Goal: Transaction & Acquisition: Obtain resource

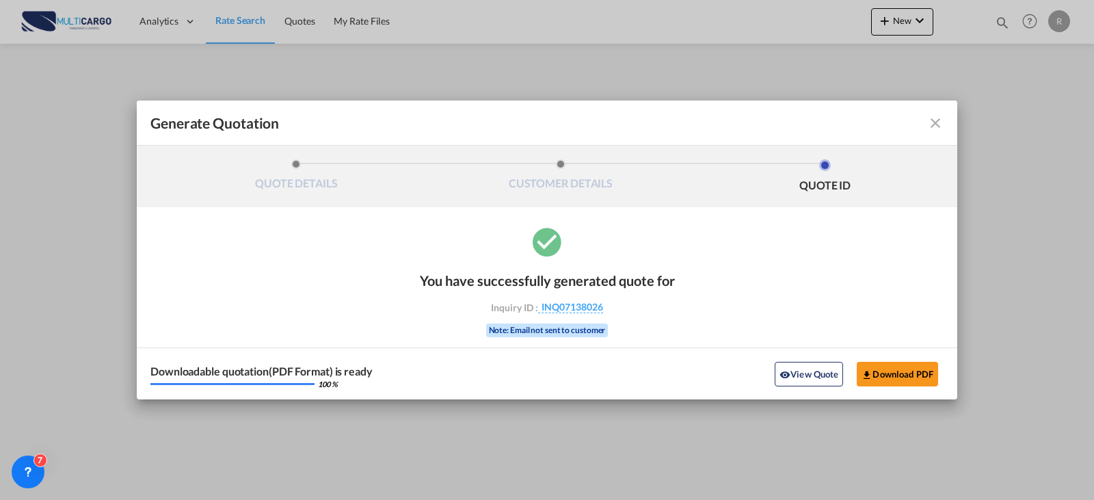
drag, startPoint x: 927, startPoint y: 127, endPoint x: 941, endPoint y: 127, distance: 14.4
click at [930, 127] on div "Generate QuotationQUOTE ..." at bounding box center [903, 123] width 79 height 16
click at [950, 127] on md-toolbar "Generate Quotation" at bounding box center [547, 123] width 821 height 45
click at [933, 122] on md-icon "icon-close fg-AAA8AD cursor m-0" at bounding box center [935, 123] width 16 height 16
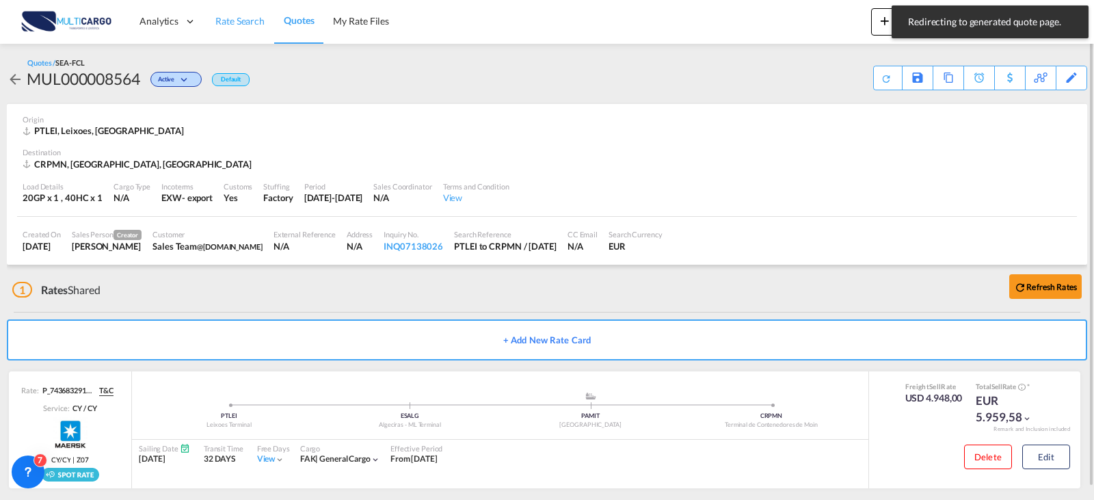
click at [241, 42] on link "Rate Search" at bounding box center [240, 21] width 68 height 44
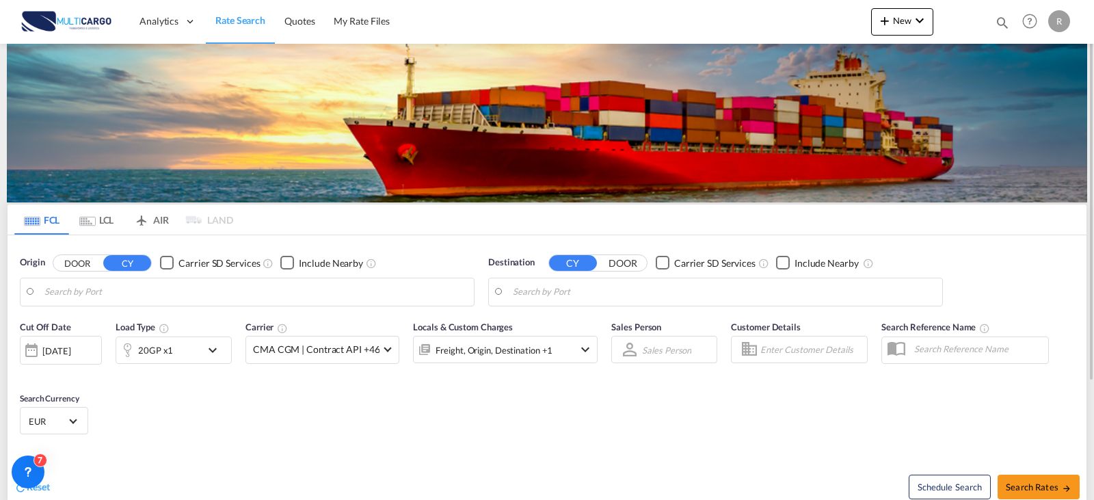
type input "Leixoes, PTLEI"
type input "[GEOGRAPHIC_DATA], CRPMN"
click at [211, 293] on input "Leixoes, PTLEI" at bounding box center [255, 292] width 423 height 21
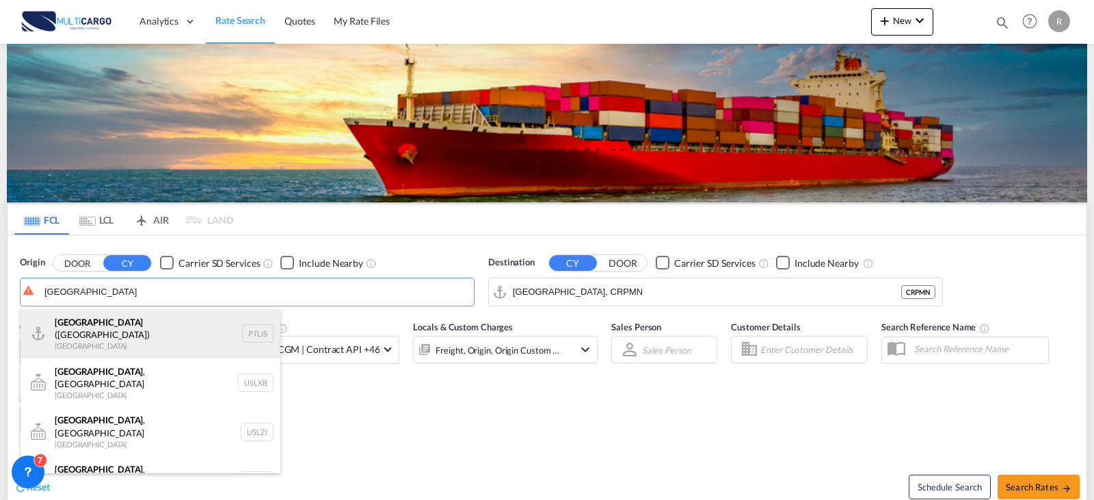
click at [162, 336] on div "[GEOGRAPHIC_DATA] ([GEOGRAPHIC_DATA]) [GEOGRAPHIC_DATA] PTLIS" at bounding box center [151, 333] width 260 height 49
type input "[GEOGRAPHIC_DATA] ([GEOGRAPHIC_DATA]), PTLIS"
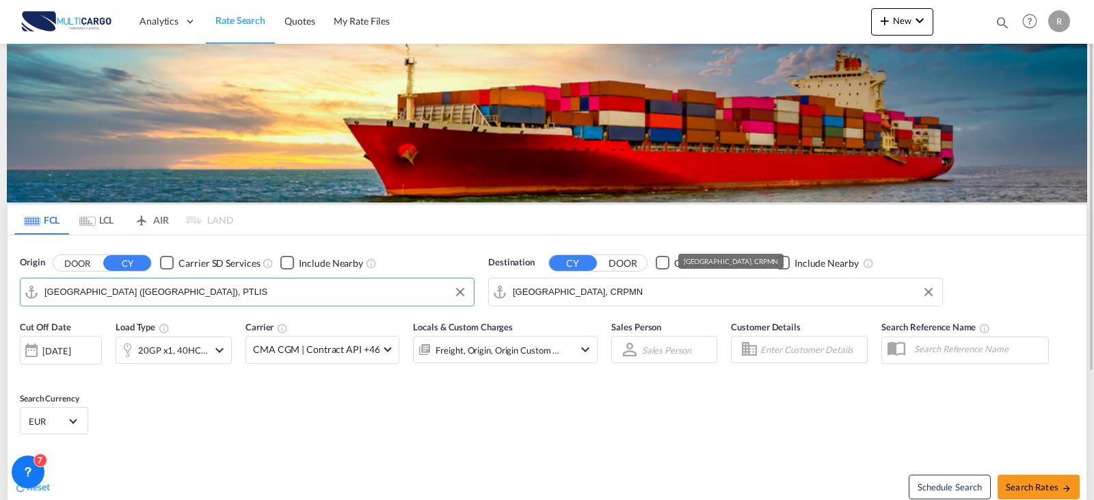
click at [633, 298] on input "[GEOGRAPHIC_DATA], CRPMN" at bounding box center [724, 292] width 423 height 21
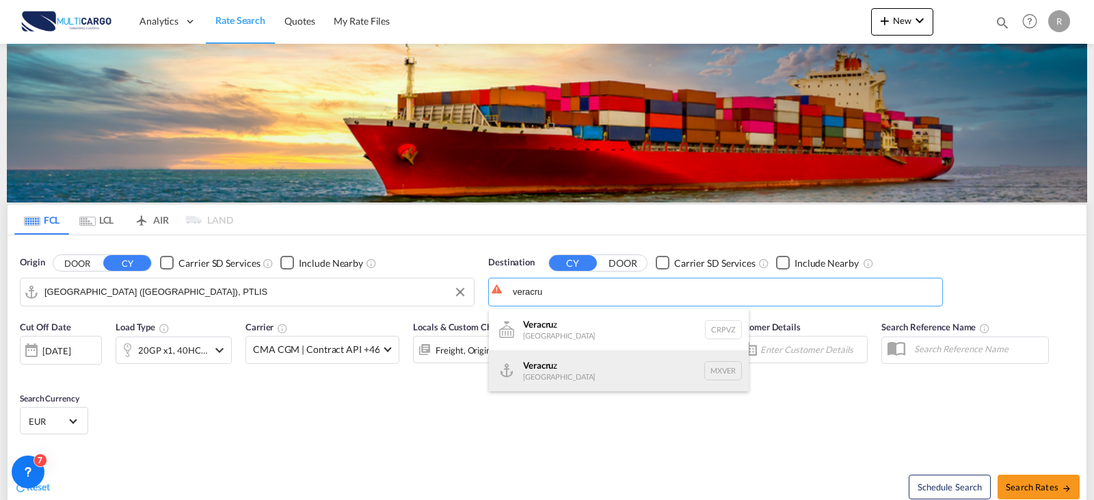
click at [618, 382] on div "Veracru z [GEOGRAPHIC_DATA] MXVER" at bounding box center [619, 370] width 260 height 41
type input "[GEOGRAPHIC_DATA], MXVER"
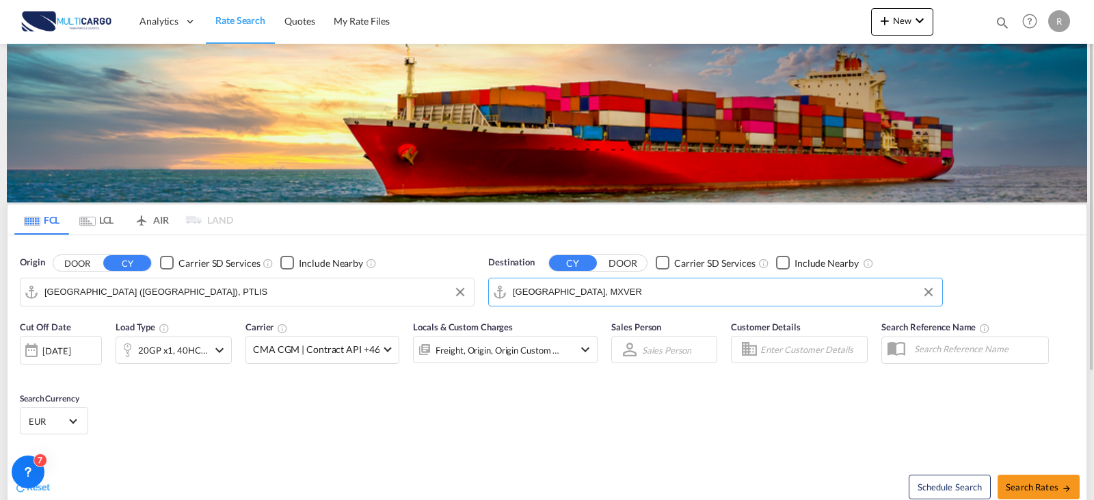
click at [174, 341] on div "20GP x1, 40HC x1" at bounding box center [173, 350] width 70 height 19
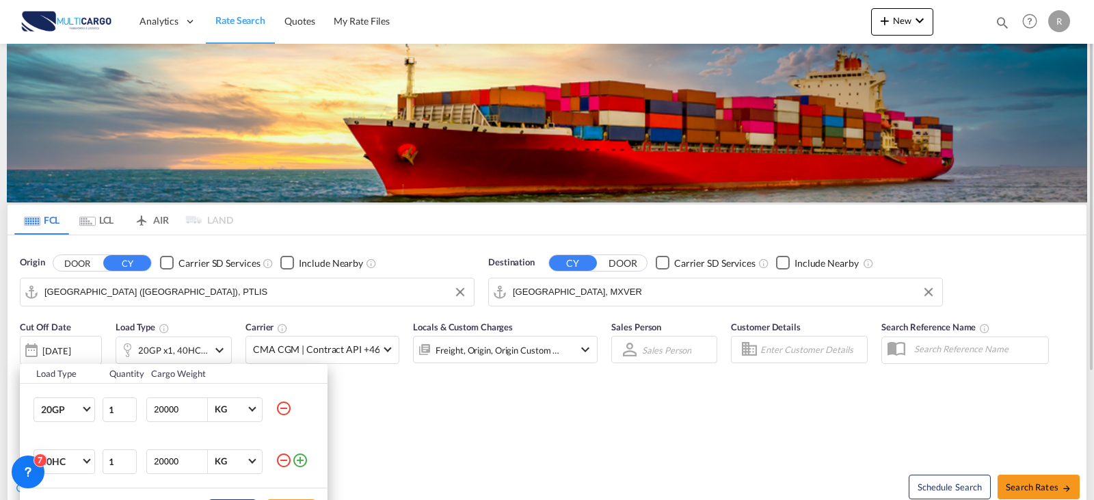
click at [639, 447] on div "Load Type Quantity Cargo Weight 20GP 20GP 40GP 40HC 45HC 20RE 40RE 40HR 20OT 40…" at bounding box center [547, 250] width 1094 height 500
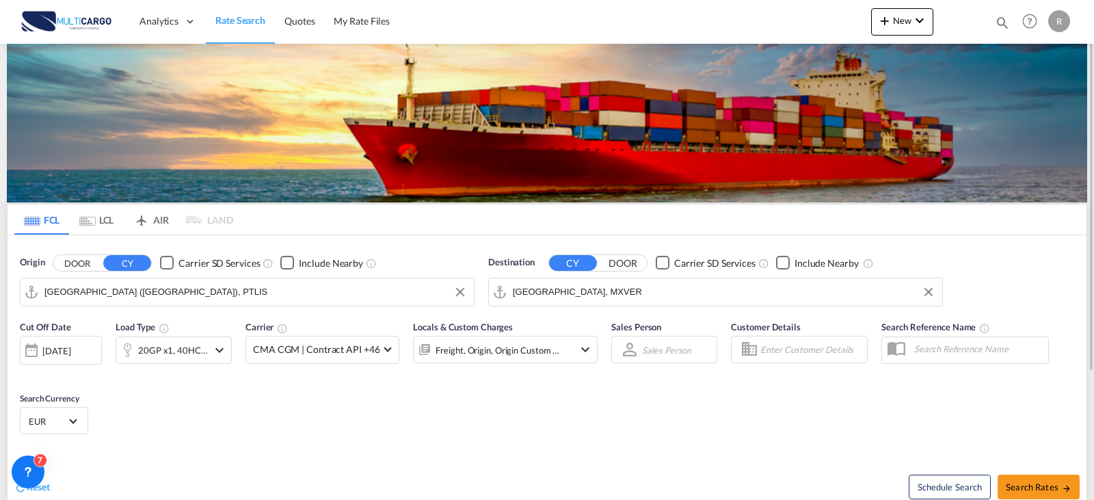
click at [544, 347] on div "Freight, Origin, Origin Custom +2" at bounding box center [498, 350] width 124 height 19
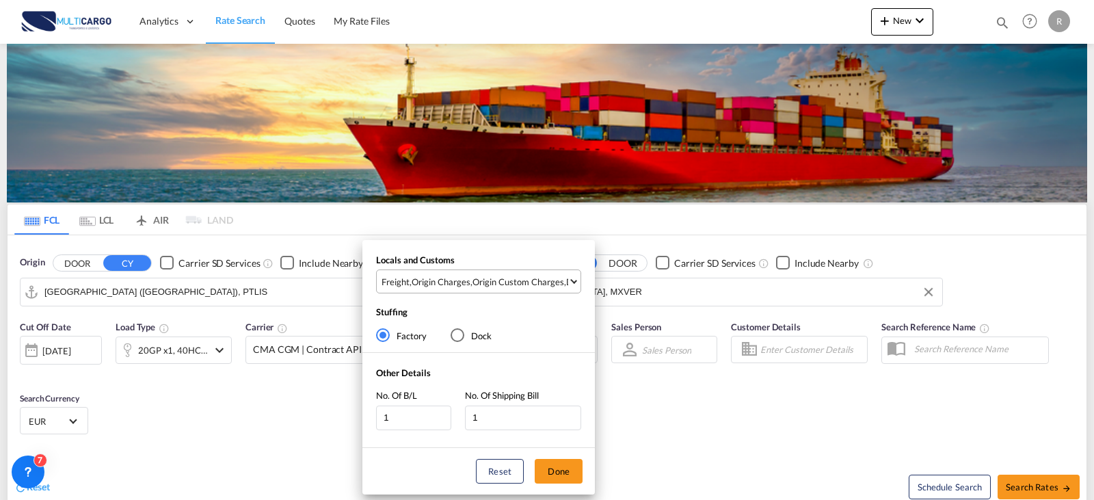
click at [465, 289] on md-select-value "Freight , Origin Charges , Origin Custom Charges , Destination Charges" at bounding box center [480, 281] width 200 height 23
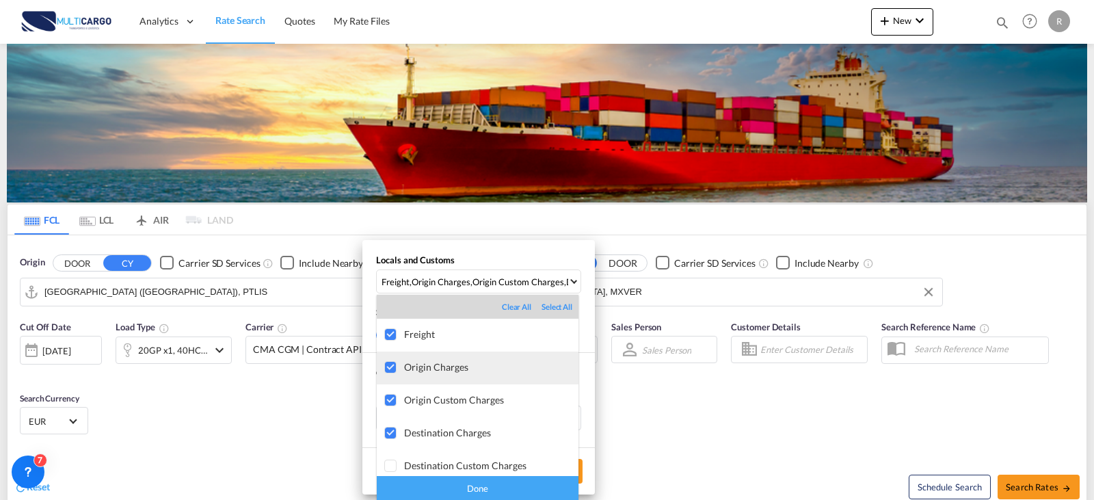
click at [388, 368] on div at bounding box center [391, 368] width 14 height 14
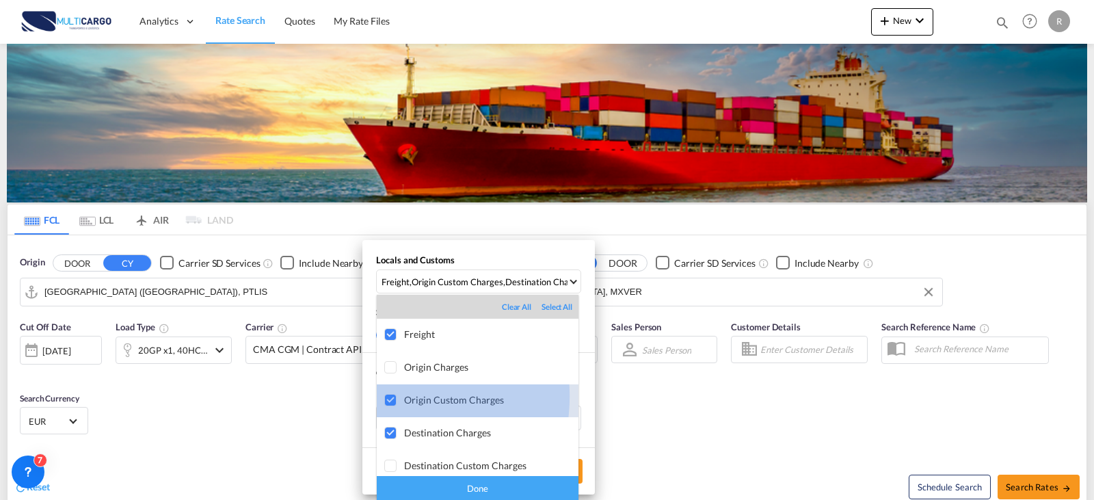
drag, startPoint x: 389, startPoint y: 396, endPoint x: 388, endPoint y: 424, distance: 28.0
click at [389, 397] on div at bounding box center [391, 401] width 14 height 14
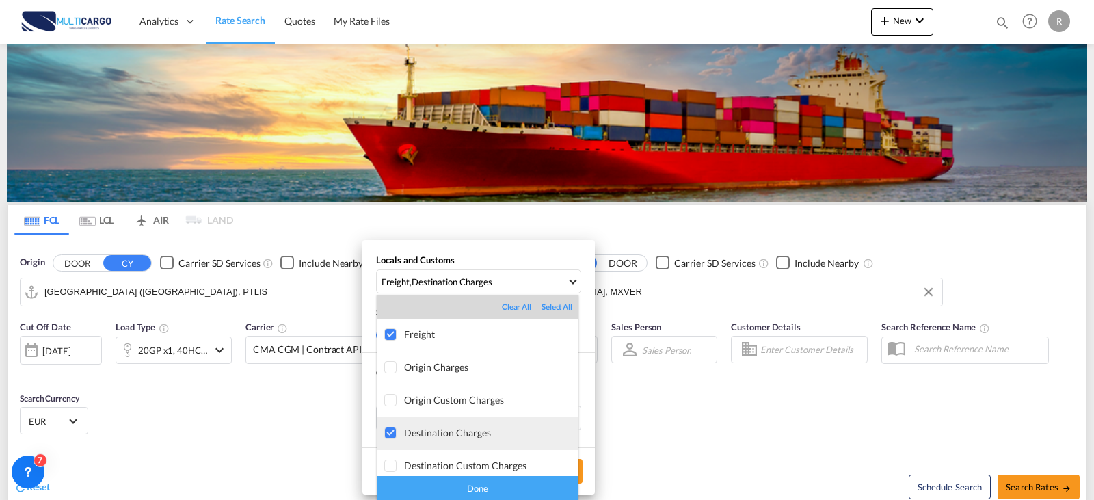
click at [385, 432] on div at bounding box center [391, 434] width 14 height 14
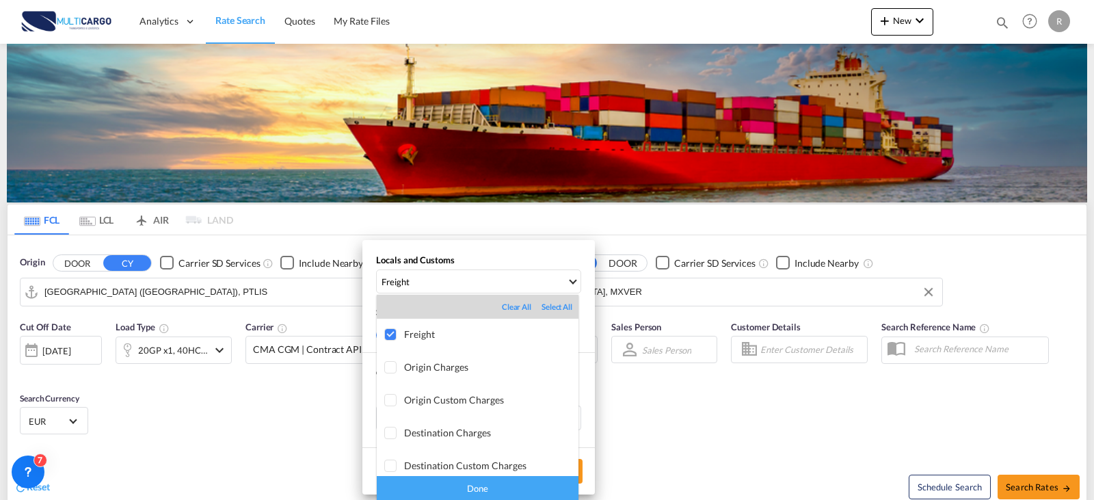
click at [423, 481] on div "Done" at bounding box center [478, 488] width 202 height 24
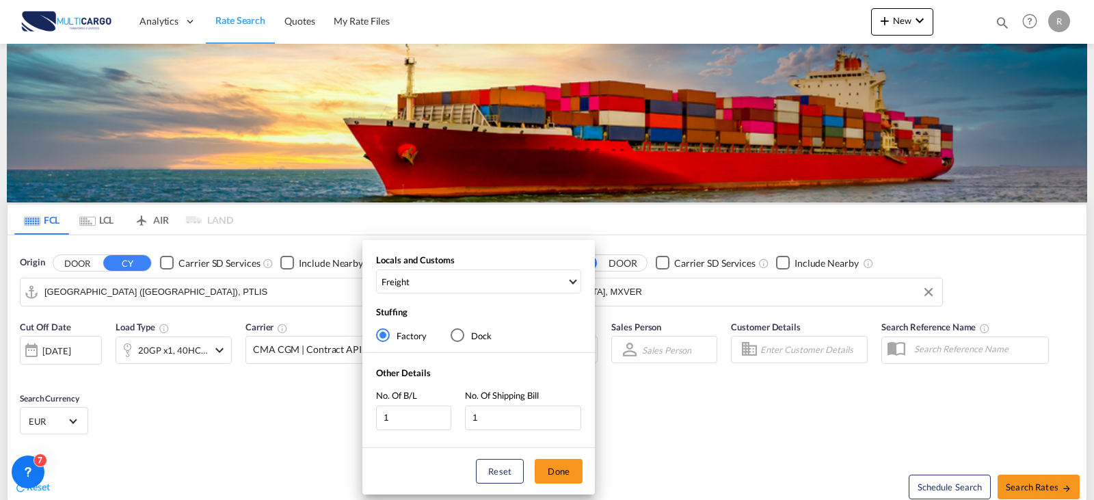
click at [1050, 495] on div "Locals and Customs Freight Stuffing Factory Dock Other Details No. Of B/L 1 No.…" at bounding box center [547, 250] width 1094 height 500
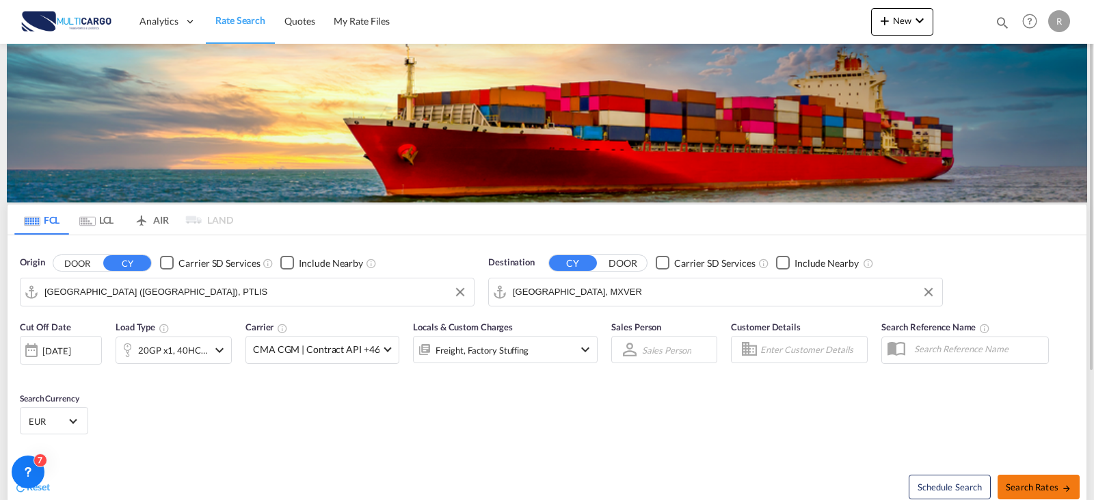
click at [1070, 490] on md-icon "icon-arrow-right" at bounding box center [1067, 489] width 10 height 10
type input "PTLIS to MXVER / [DATE]"
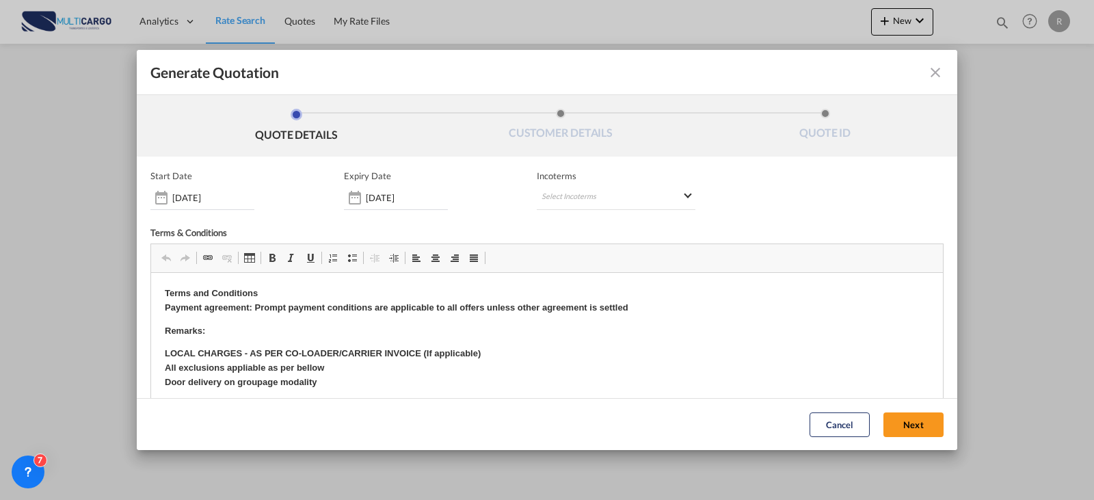
click at [927, 75] on md-icon "icon-close fg-AAA8AD cursor m-0" at bounding box center [935, 72] width 16 height 16
click at [583, 198] on md-select "Select Incoterms DDP - export Delivery Duty Paid DAP - export Delivered at Plac…" at bounding box center [616, 197] width 159 height 25
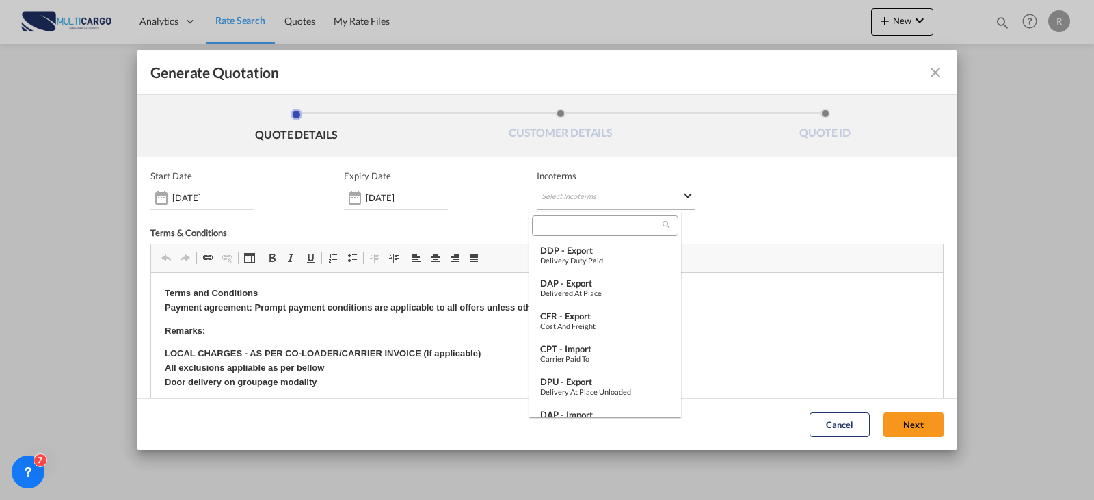
type md-option "[object Object]"
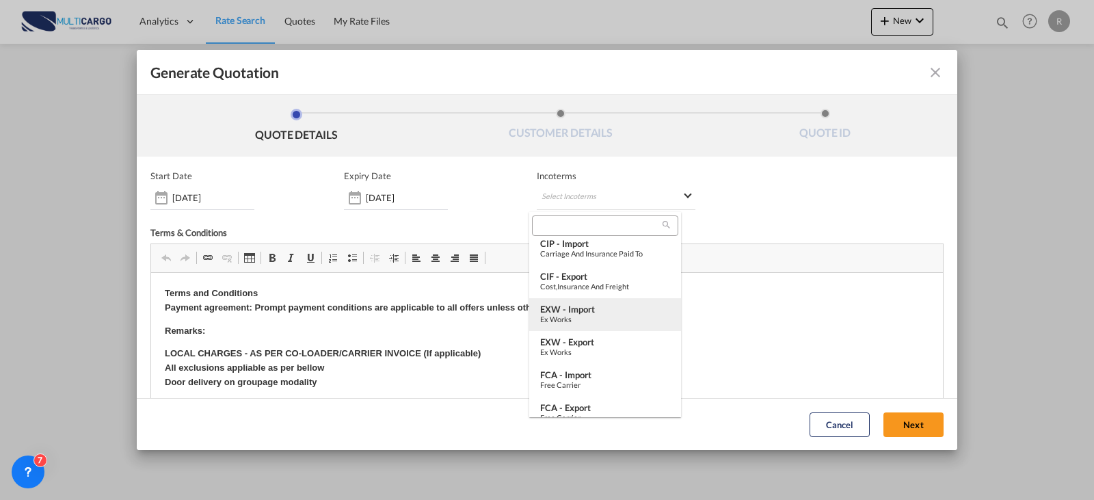
type md-option "[object Object]"
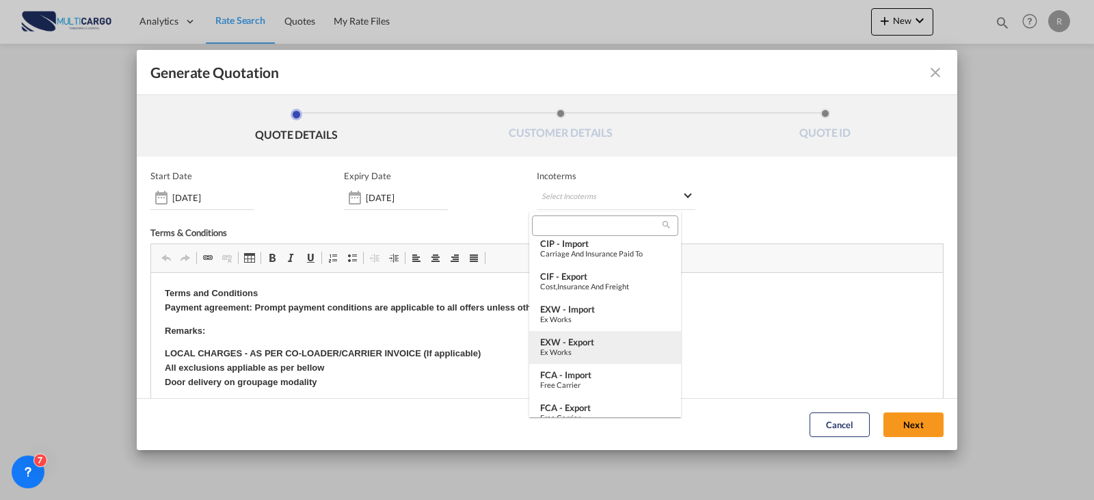
click at [609, 339] on div "EXW - export" at bounding box center [605, 341] width 130 height 11
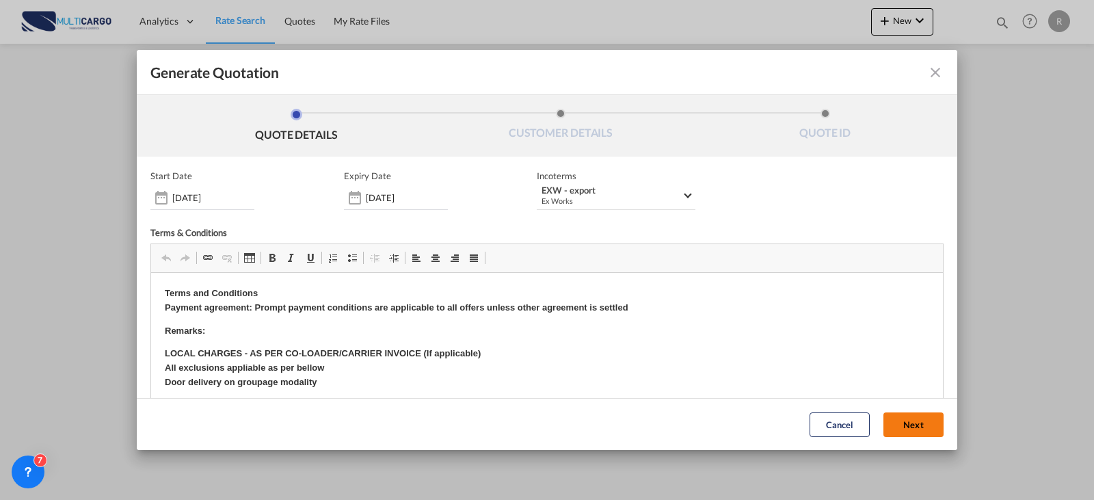
click at [907, 419] on button "Next" at bounding box center [914, 424] width 60 height 25
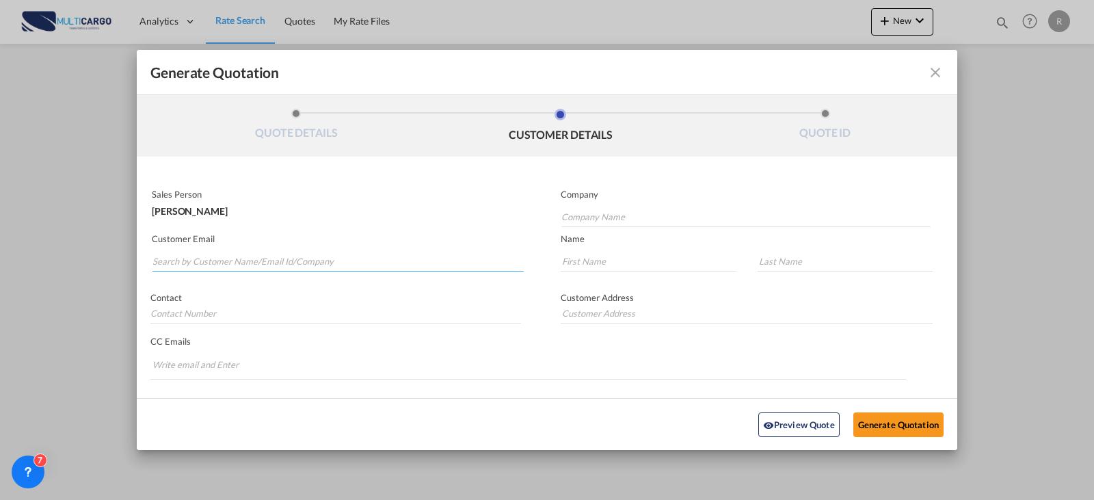
click at [395, 266] on input "Search by Customer Name/Email Id/Company" at bounding box center [338, 261] width 371 height 21
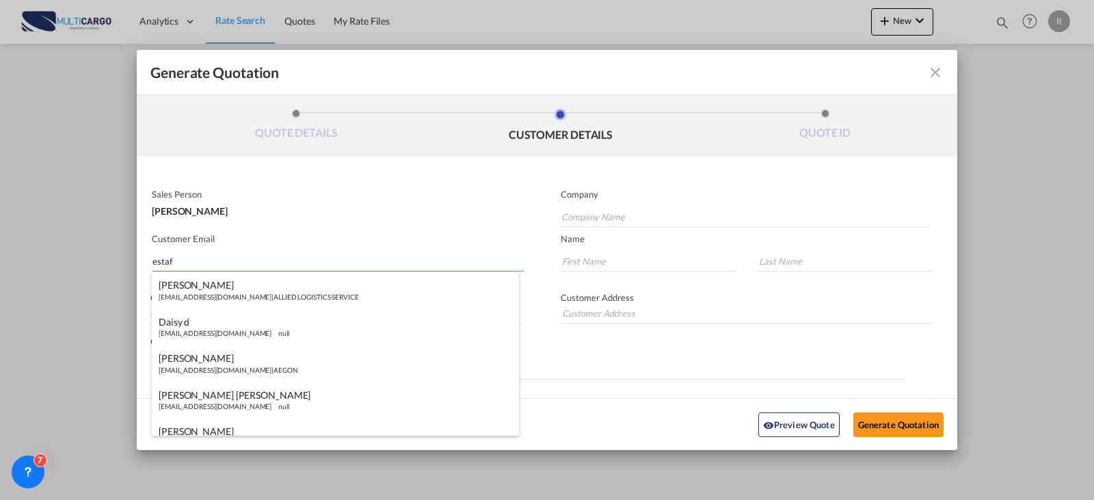
type input "estafe"
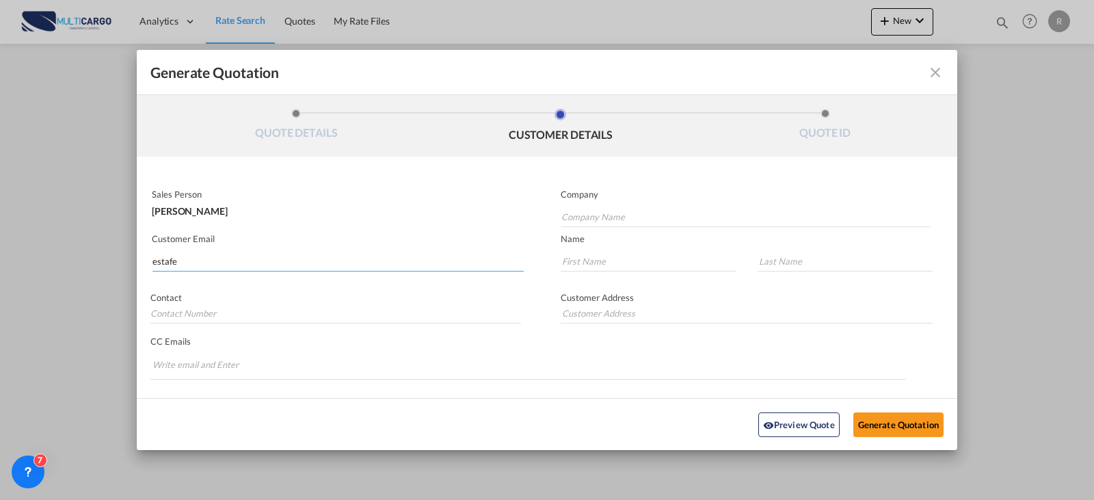
drag, startPoint x: 180, startPoint y: 265, endPoint x: 106, endPoint y: 265, distance: 73.9
click at [106, 265] on div "Generate Quotation QUOTE DETAILS CUSTOMER DETAILS QUOTE ID Start Date [DATE] Ex…" at bounding box center [547, 250] width 1094 height 500
click at [614, 216] on input "Company Name" at bounding box center [745, 217] width 369 height 21
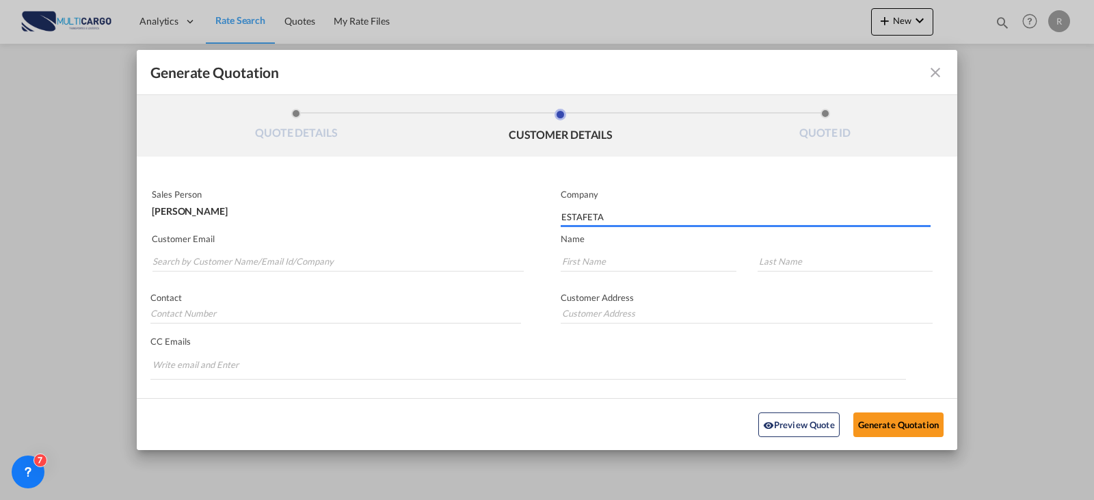
type input "ESTAFETA"
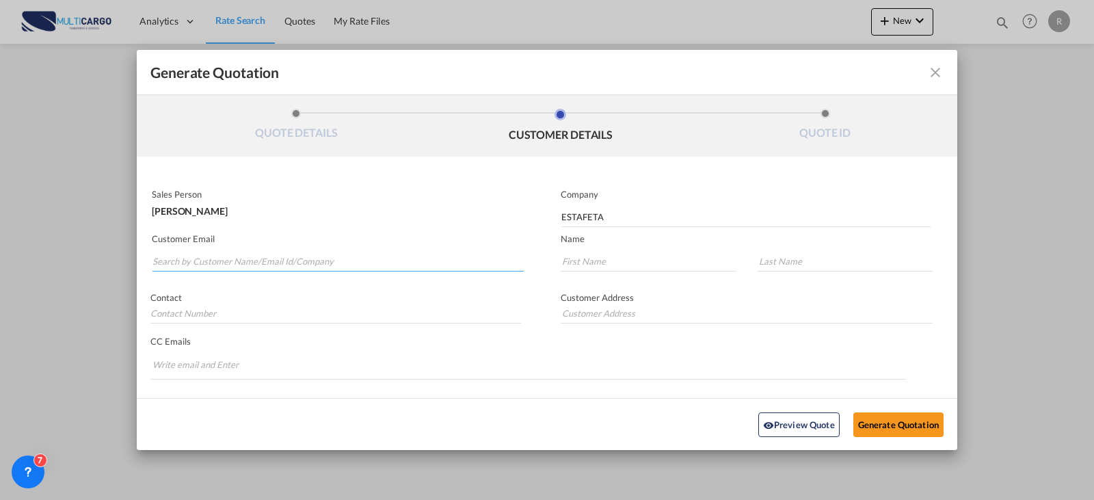
click at [305, 252] on input "Search by Customer Name/Email Id/Company" at bounding box center [338, 261] width 371 height 21
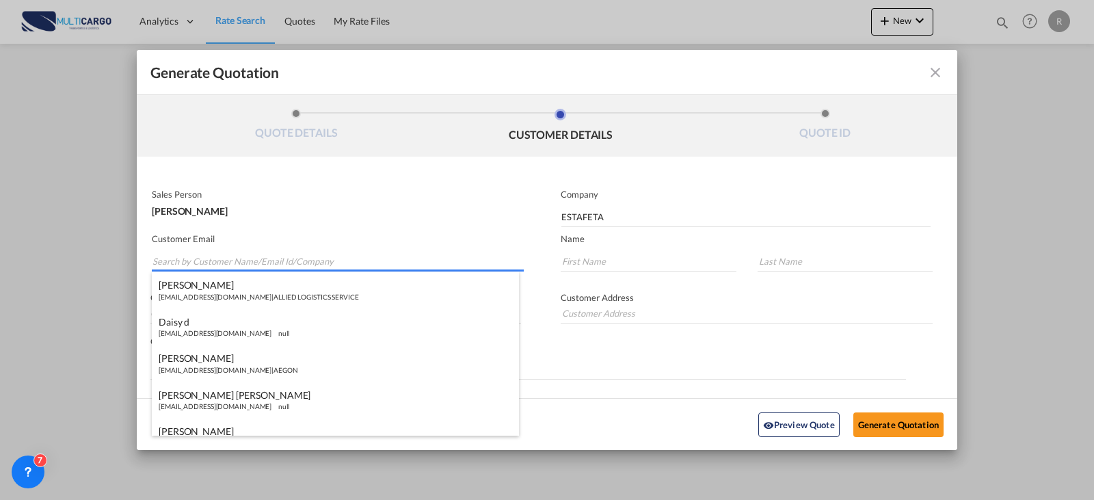
paste input "[PERSON_NAME] <[PERSON_NAME][EMAIL_ADDRESS][PERSON_NAME][DOMAIN_NAME]>"
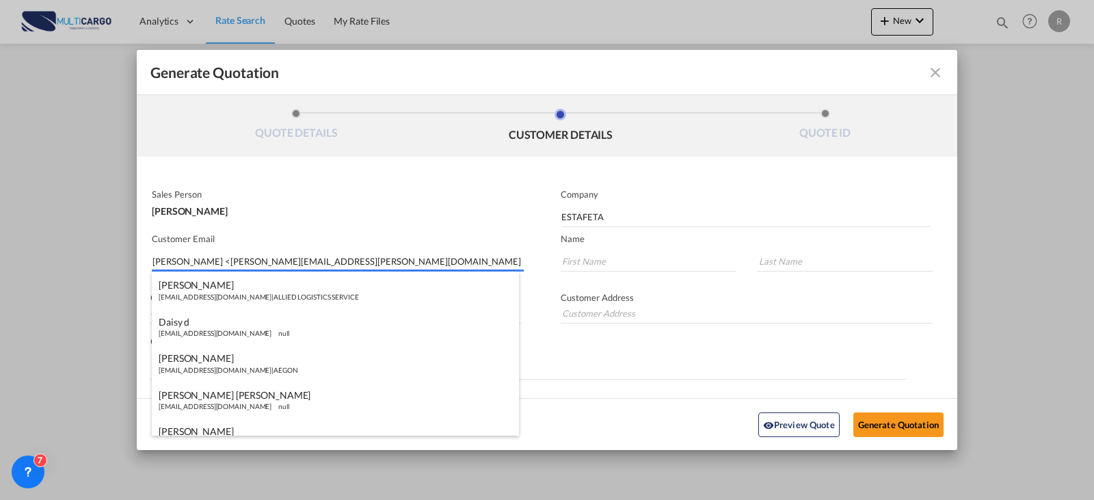
drag, startPoint x: 233, startPoint y: 261, endPoint x: -166, endPoint y: 295, distance: 399.4
click at [0, 295] on html "Analytics Reports Dashboard Rate Search Quotes My Rate Files" at bounding box center [547, 250] width 1094 height 500
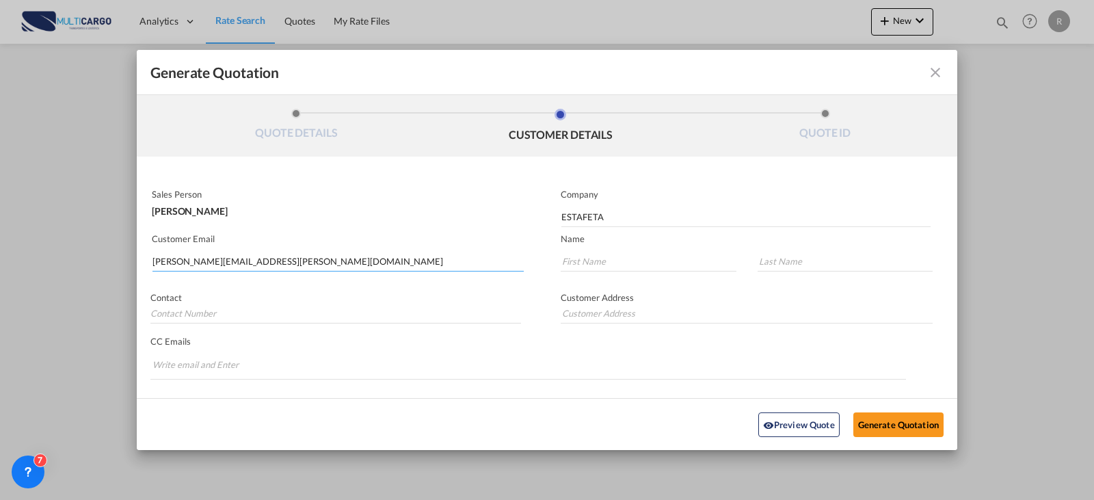
type input "[PERSON_NAME][EMAIL_ADDRESS][PERSON_NAME][DOMAIN_NAME]"
type input "e"
type input "[PERSON_NAME]"
click at [828, 272] on md-input-container "Generate QuotationQUOTE ..." at bounding box center [839, 264] width 191 height 29
click at [823, 267] on input "Generate QuotationQUOTE ..." at bounding box center [846, 261] width 176 height 21
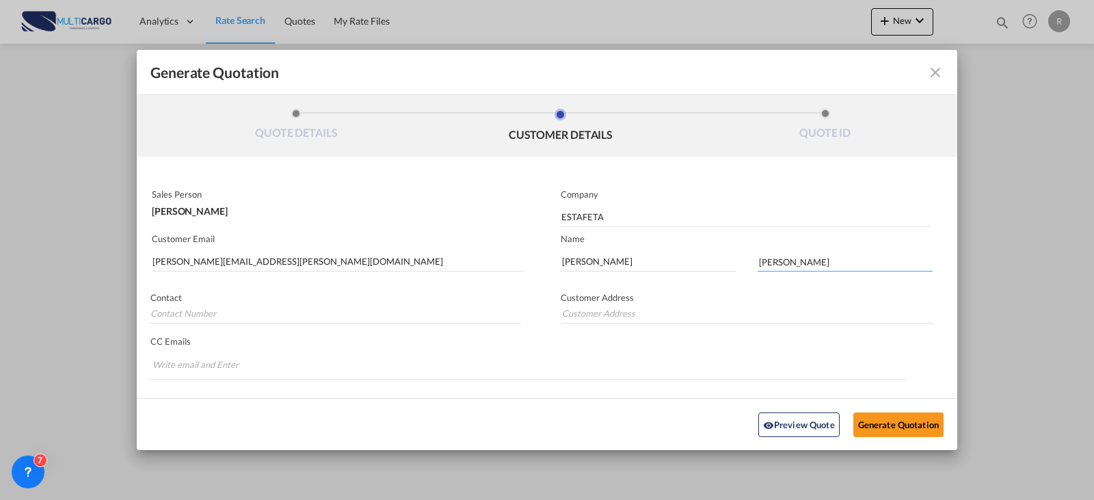
type input "[PERSON_NAME]"
click at [884, 428] on button "Generate Quotation" at bounding box center [899, 424] width 90 height 25
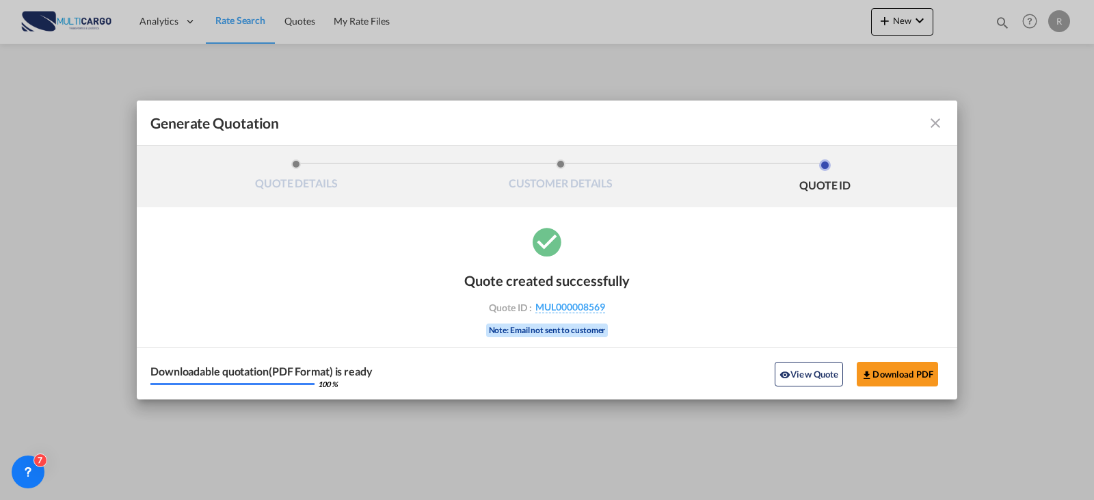
click at [900, 399] on div "Downloadable quotation(PDF Format) is ready 100 % View Quote Download PDF" at bounding box center [547, 373] width 821 height 52
click at [913, 384] on button "Download PDF" at bounding box center [897, 374] width 81 height 25
click at [931, 124] on md-icon "icon-close fg-AAA8AD cursor m-0" at bounding box center [935, 123] width 16 height 16
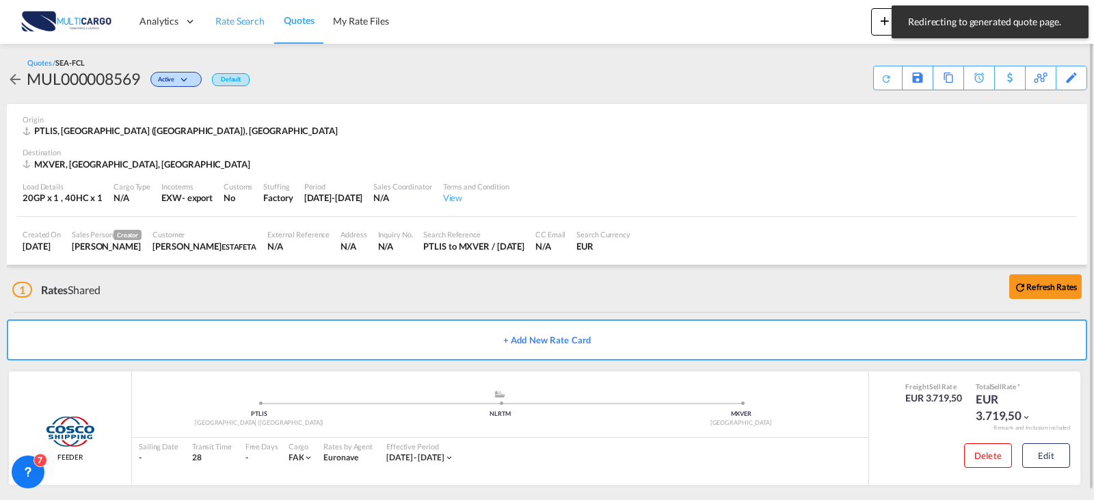
click at [239, 18] on span "Rate Search" at bounding box center [239, 21] width 49 height 12
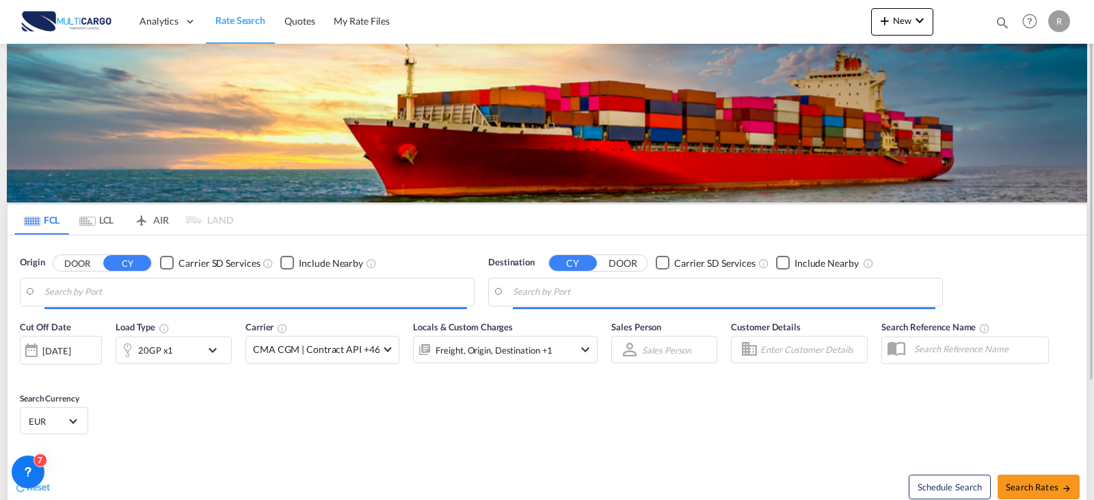
type input "[GEOGRAPHIC_DATA] ([GEOGRAPHIC_DATA]), PTLIS"
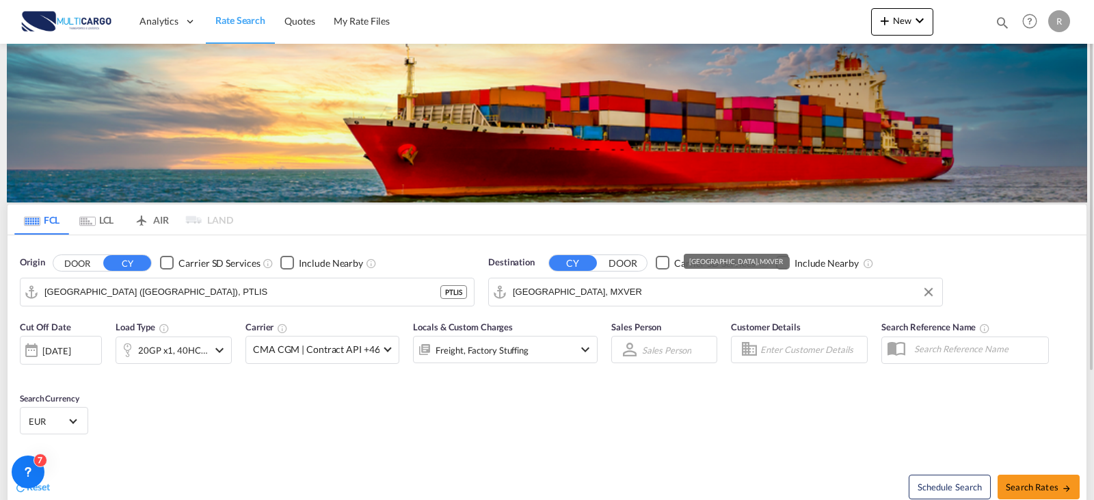
click at [716, 287] on input "[GEOGRAPHIC_DATA], MXVER" at bounding box center [724, 292] width 423 height 21
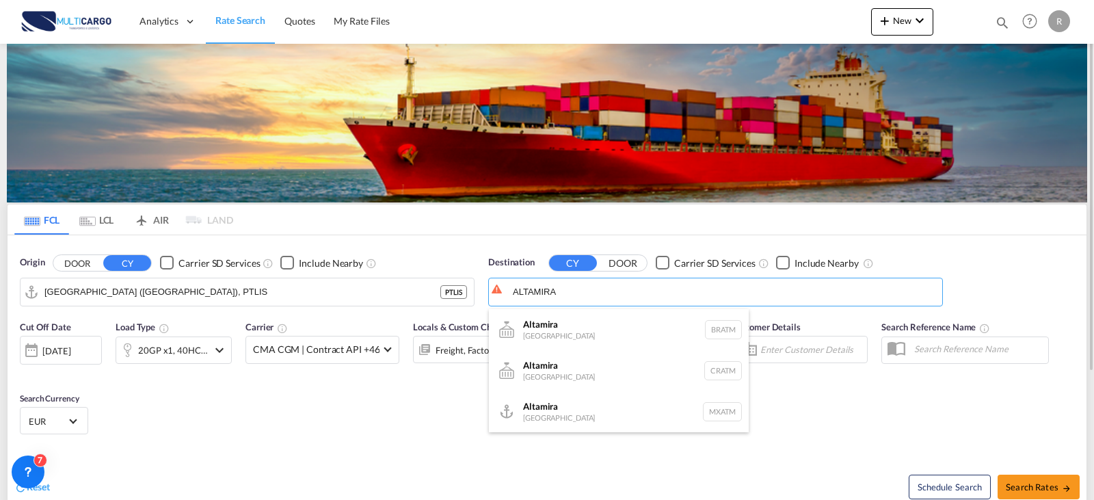
click at [591, 411] on div "Altamira [GEOGRAPHIC_DATA] MXATM" at bounding box center [619, 411] width 260 height 41
type input "Altamira, MXATM"
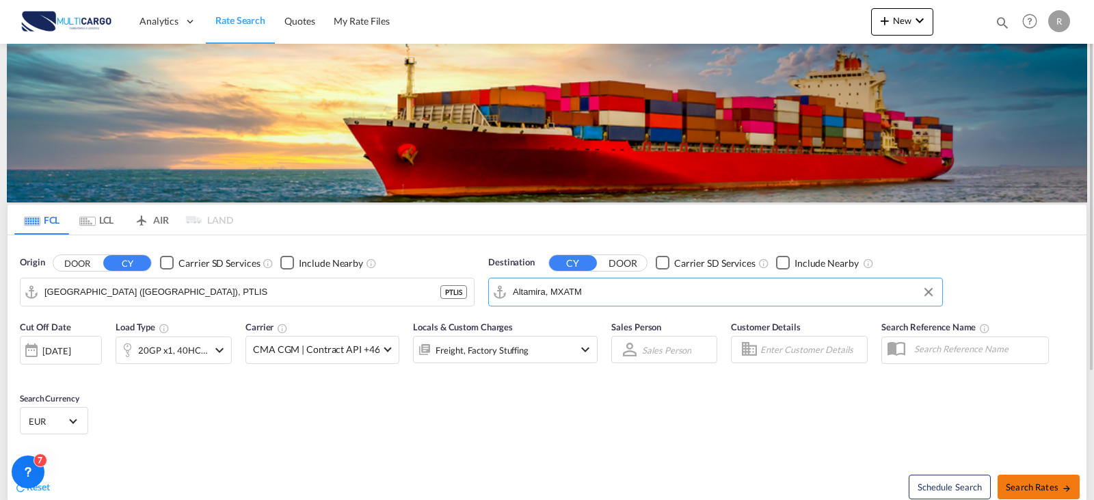
click at [1032, 488] on span "Search Rates" at bounding box center [1039, 486] width 66 height 11
type input "PTLIS to MXATM / [DATE]"
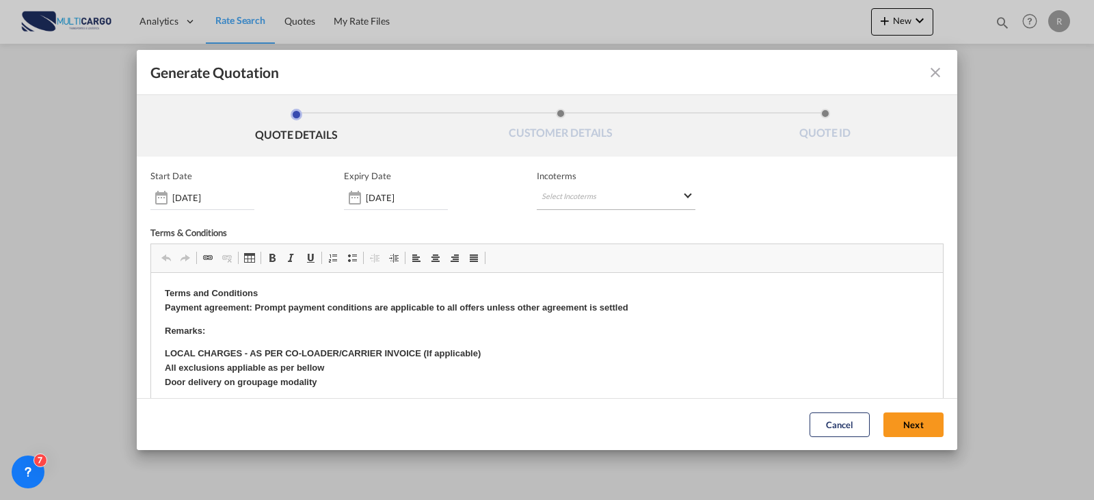
click at [622, 198] on md-select "Select Incoterms DDP - export Delivery Duty Paid DAP - export Delivered at Plac…" at bounding box center [616, 197] width 159 height 25
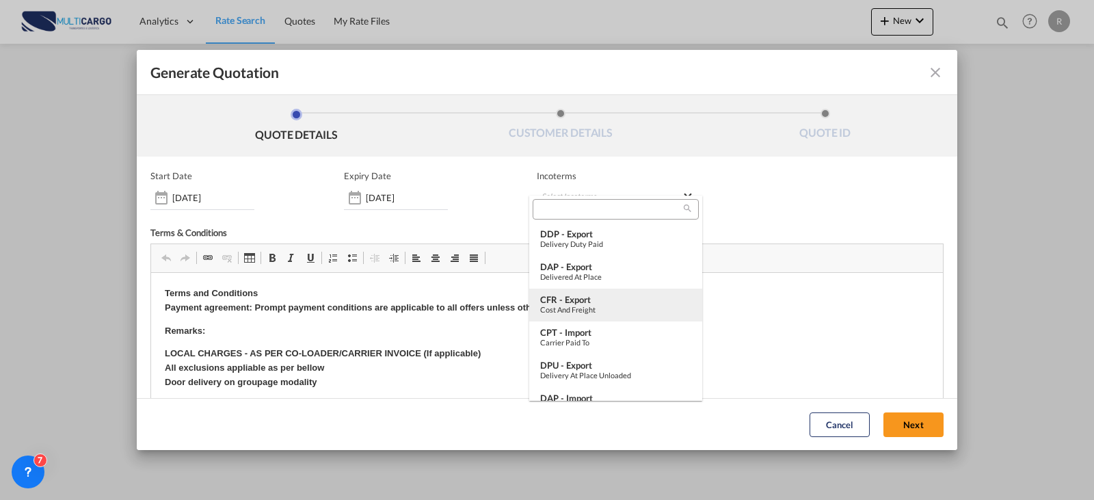
type md-option "[object Object]"
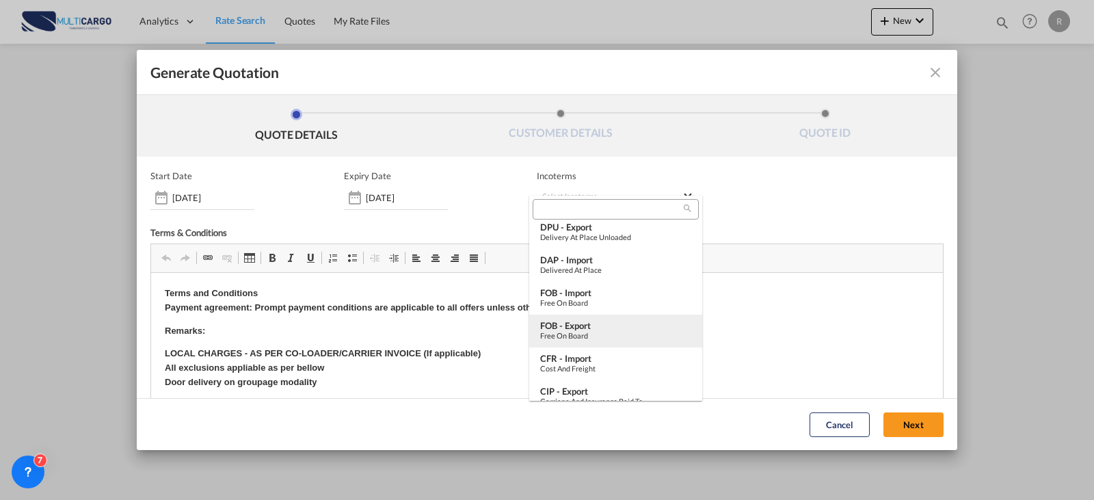
click at [568, 323] on div "FOB - export" at bounding box center [615, 325] width 151 height 11
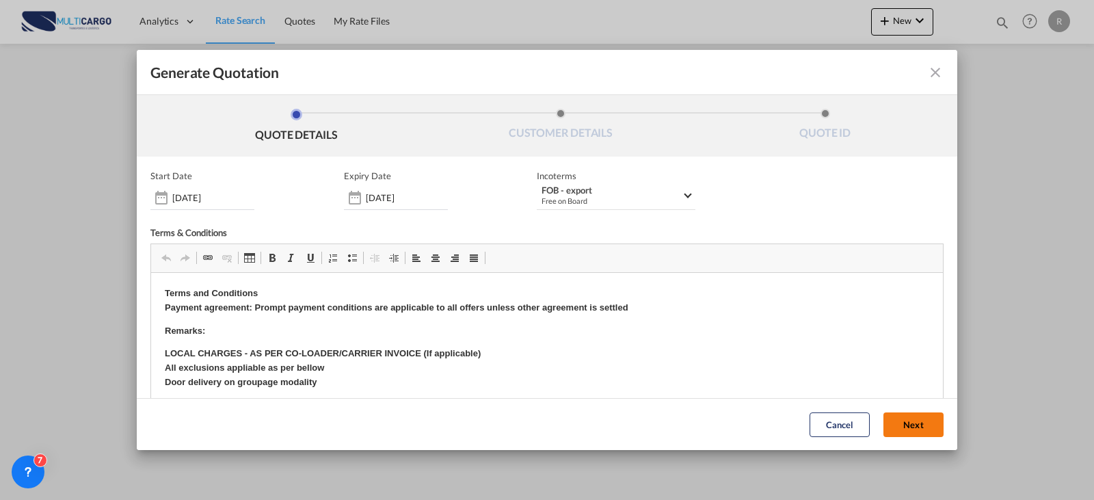
click at [904, 432] on button "Next" at bounding box center [914, 424] width 60 height 25
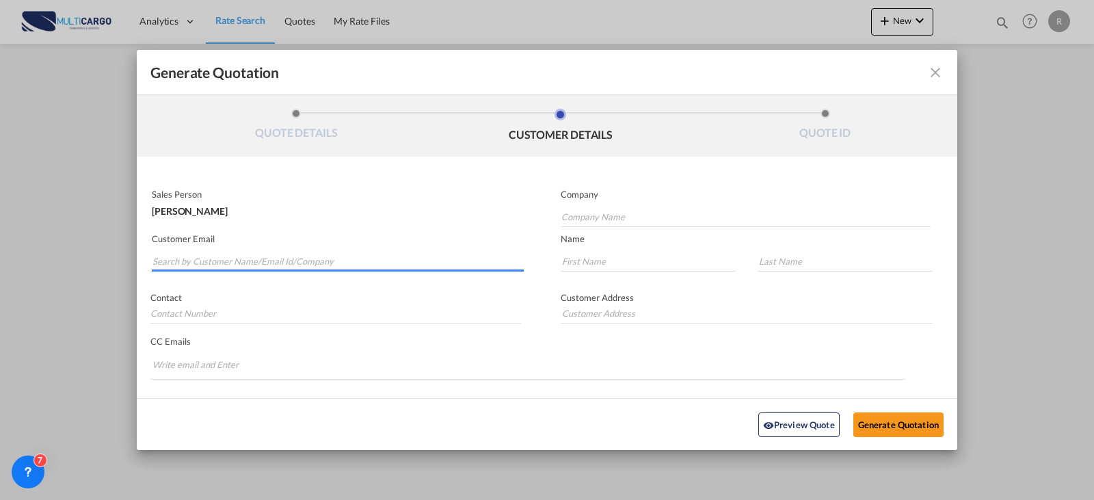
click at [270, 260] on input "Search by Customer Name/Email Id/Company" at bounding box center [338, 261] width 371 height 21
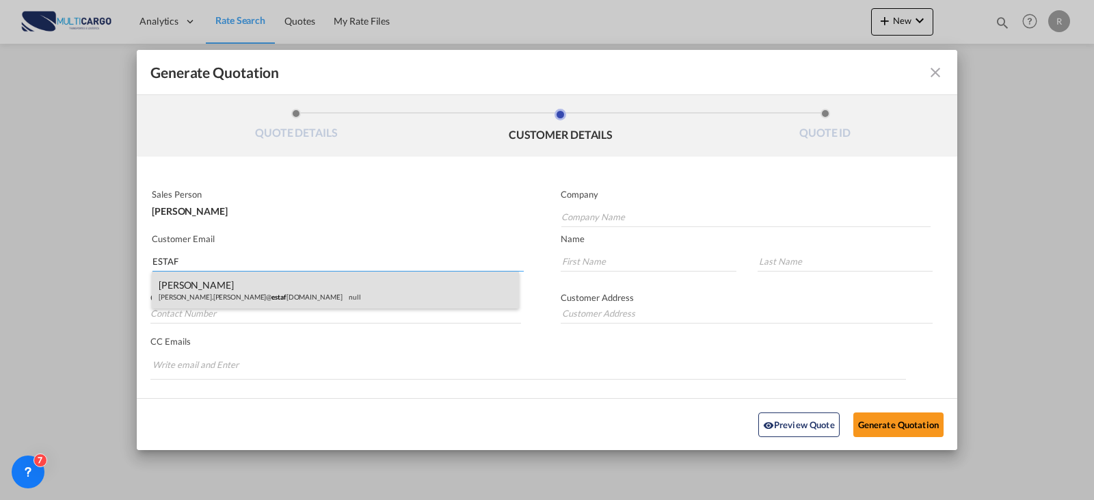
type input "ESTAF"
click at [269, 281] on div "[PERSON_NAME] [PERSON_NAME].[PERSON_NAME]@ estaf [DOMAIN_NAME] null" at bounding box center [335, 290] width 367 height 37
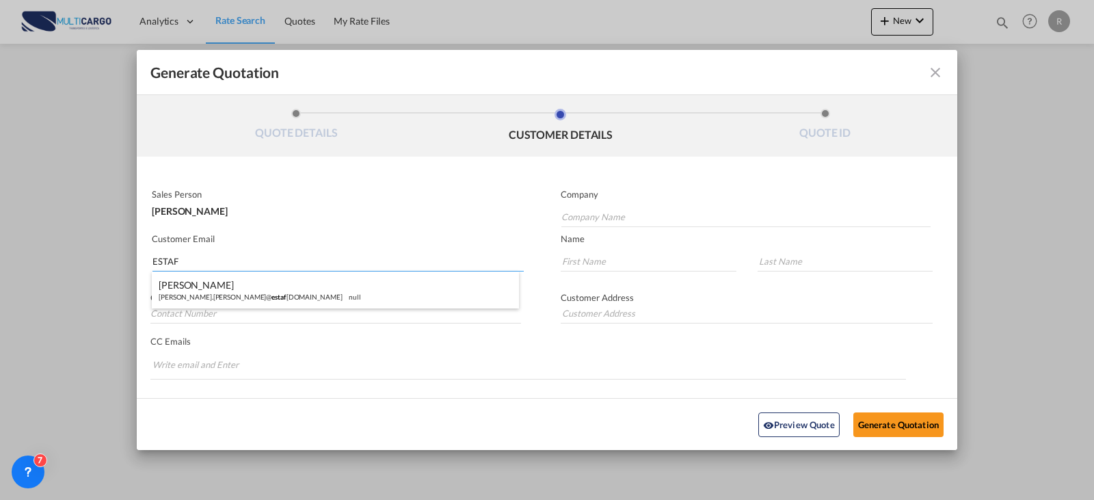
type input "ESTAFETA"
type input "[PERSON_NAME][EMAIL_ADDRESS][PERSON_NAME][DOMAIN_NAME]"
type input "[PERSON_NAME]"
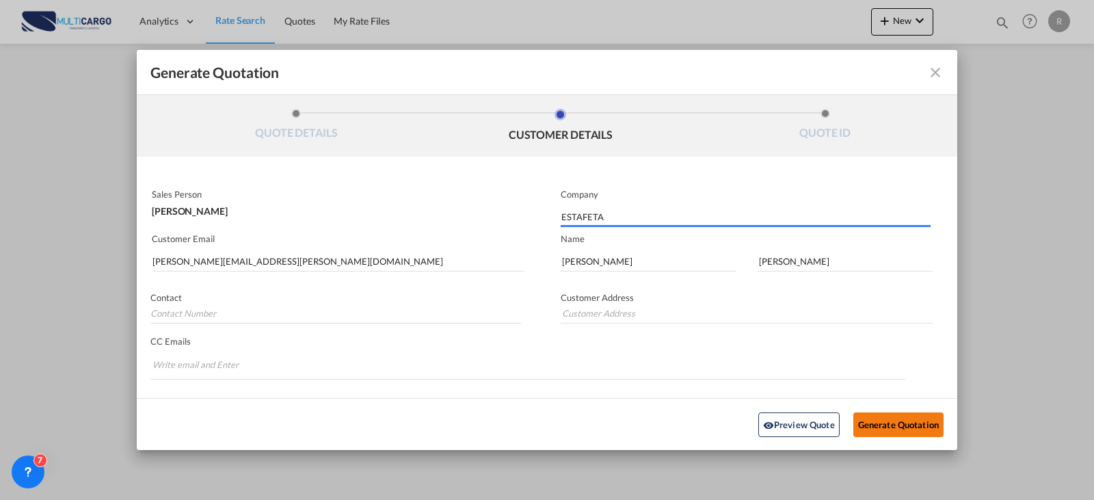
click at [899, 421] on button "Generate Quotation" at bounding box center [899, 424] width 90 height 25
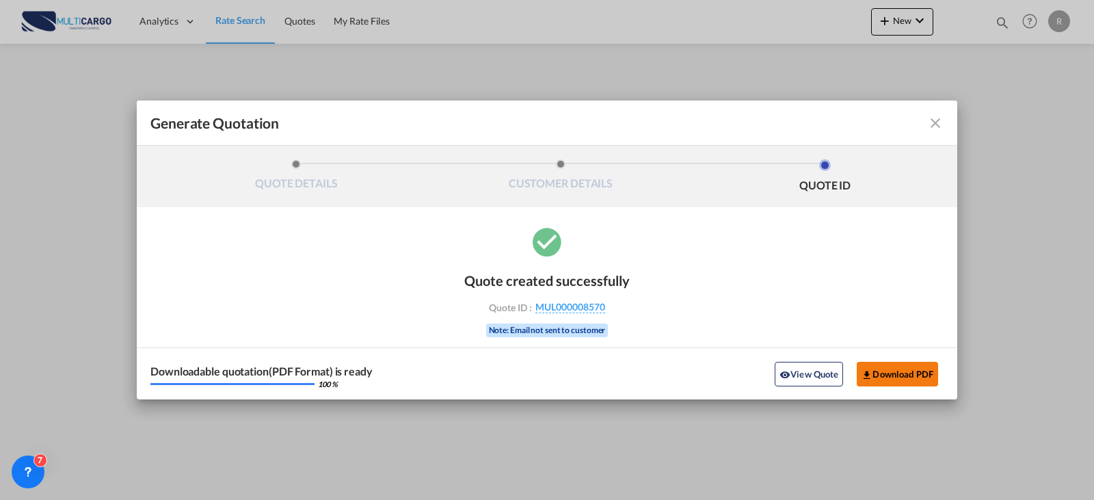
click at [895, 369] on button "Download PDF" at bounding box center [897, 374] width 81 height 25
